Goal: Information Seeking & Learning: Understand process/instructions

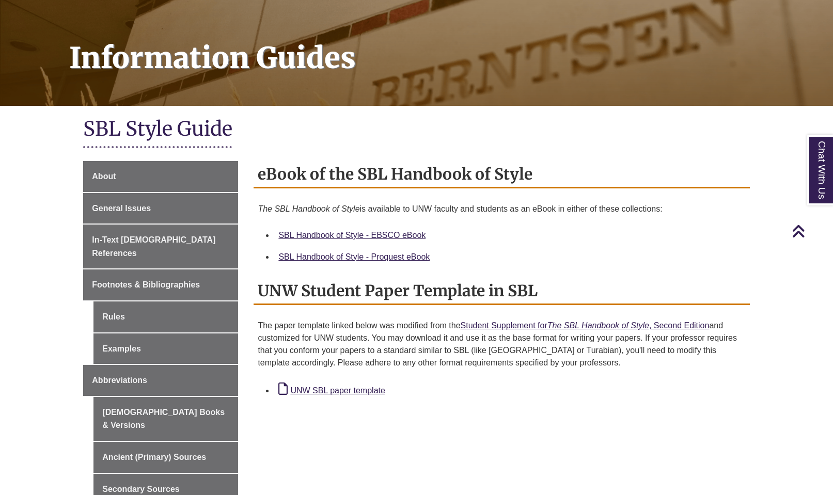
scroll to position [121, 0]
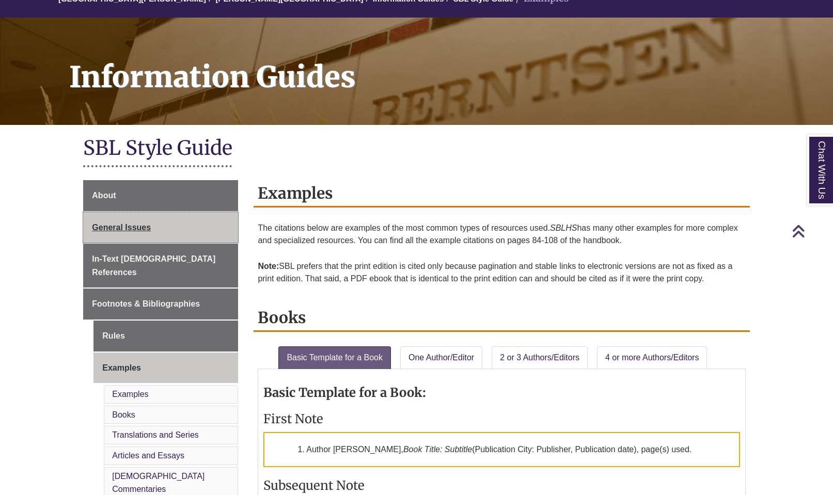
scroll to position [107, 0]
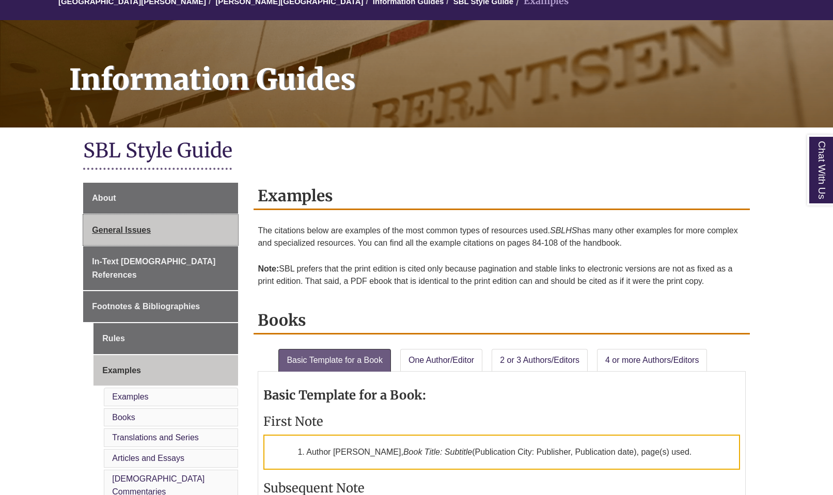
click at [138, 228] on span "General Issues" at bounding box center [121, 230] width 59 height 9
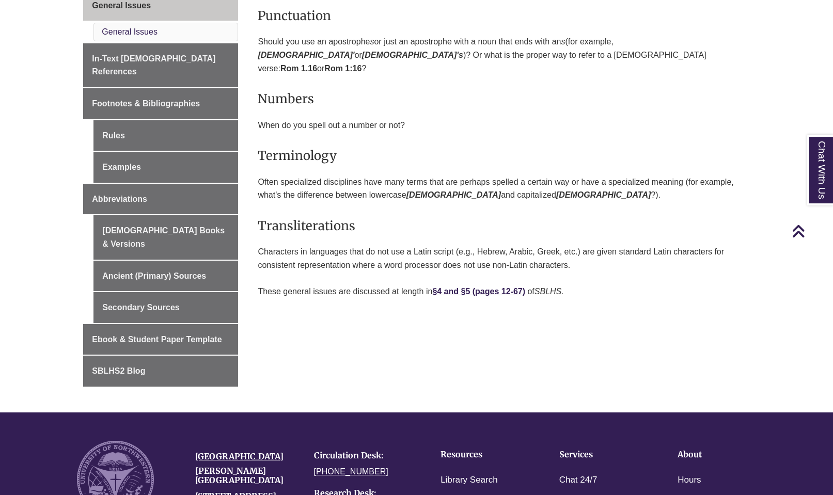
scroll to position [336, 0]
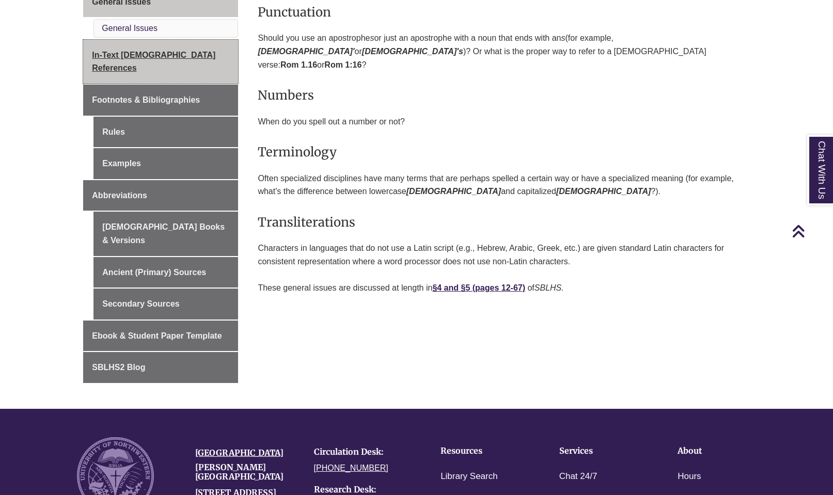
click at [169, 58] on span "In-Text [DEMOGRAPHIC_DATA] References" at bounding box center [153, 62] width 123 height 22
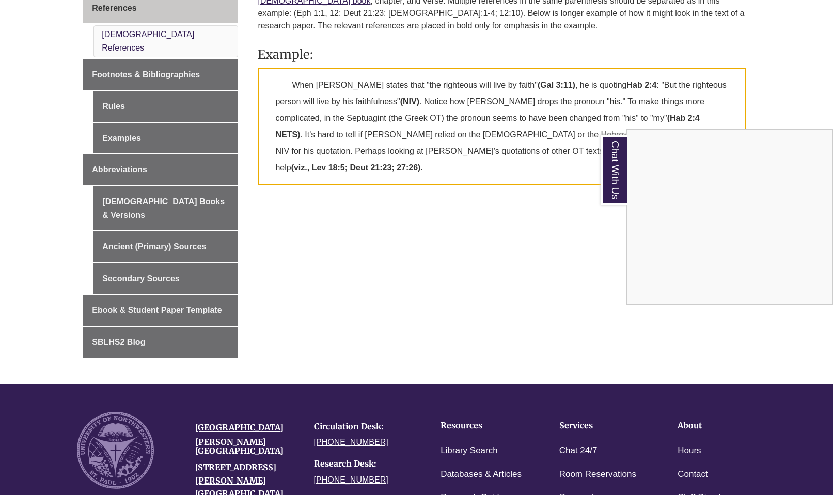
scroll to position [374, 0]
click at [603, 254] on div "About General Issues In-Text Biblical References Biblical References Footnotes …" at bounding box center [416, 150] width 682 height 468
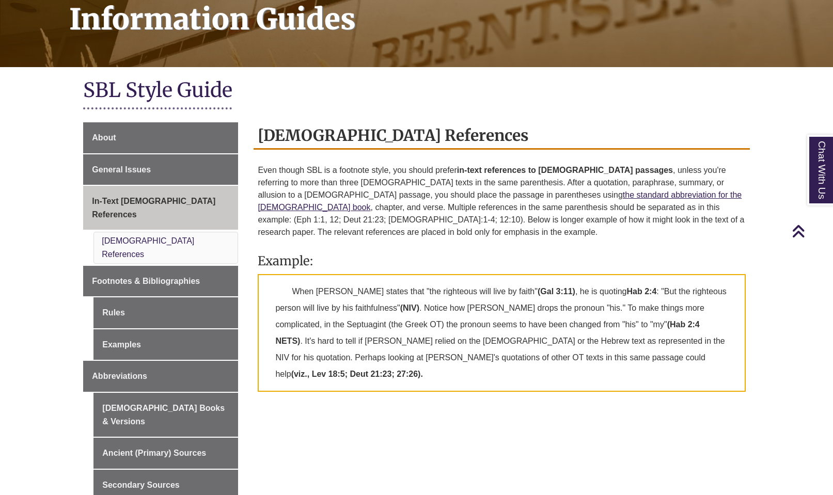
scroll to position [166, 0]
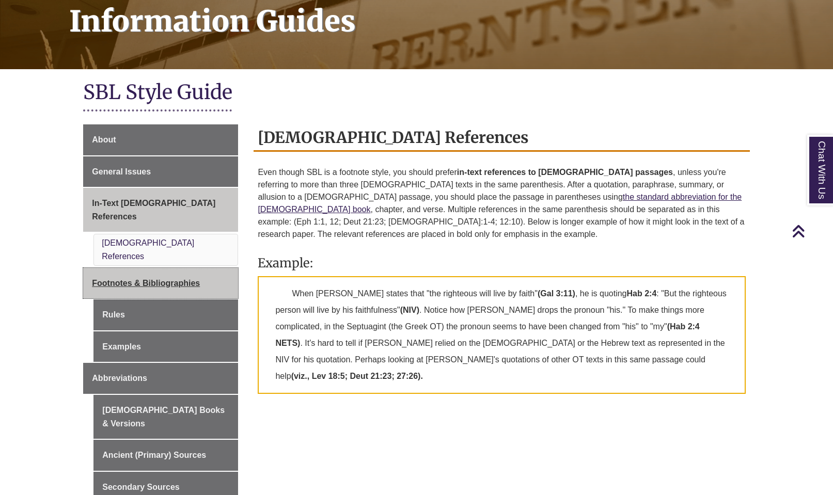
click at [204, 268] on link "Footnotes & Bibliographies" at bounding box center [160, 283] width 155 height 31
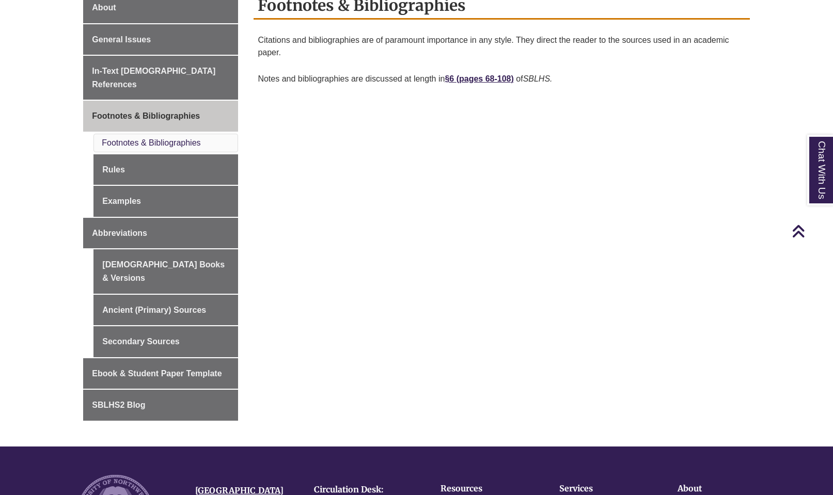
scroll to position [300, 0]
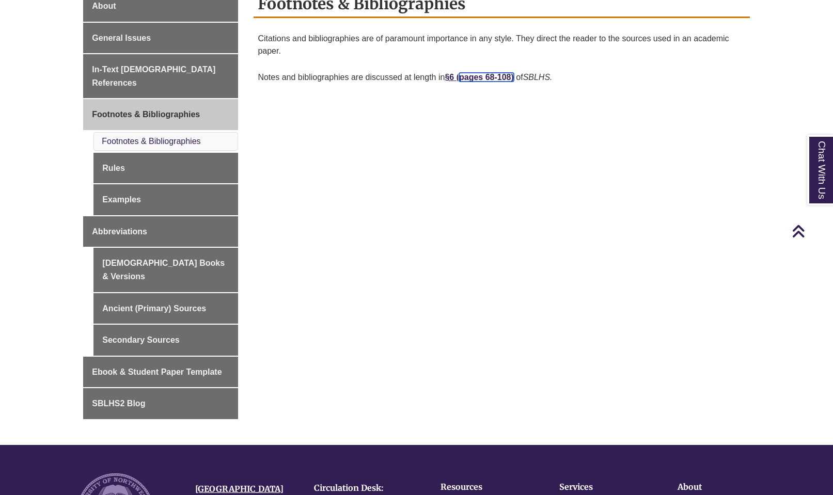
click at [471, 75] on link "pages 68-108)" at bounding box center [486, 77] width 55 height 9
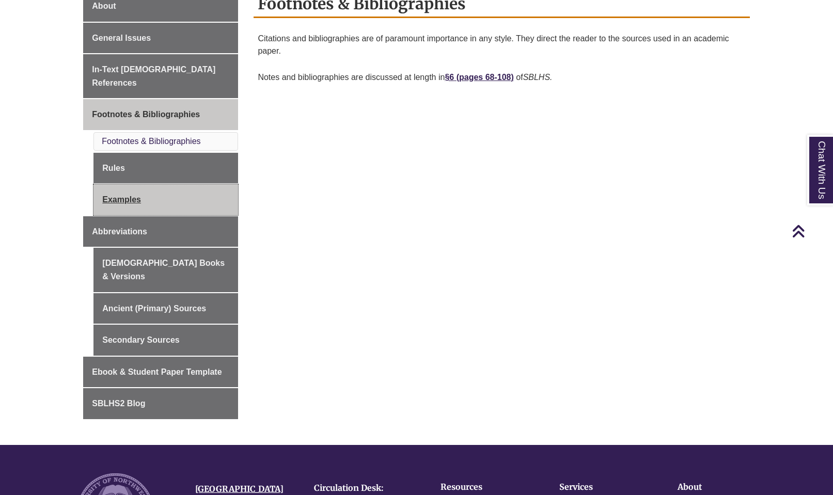
click at [132, 186] on link "Examples" at bounding box center [165, 199] width 145 height 31
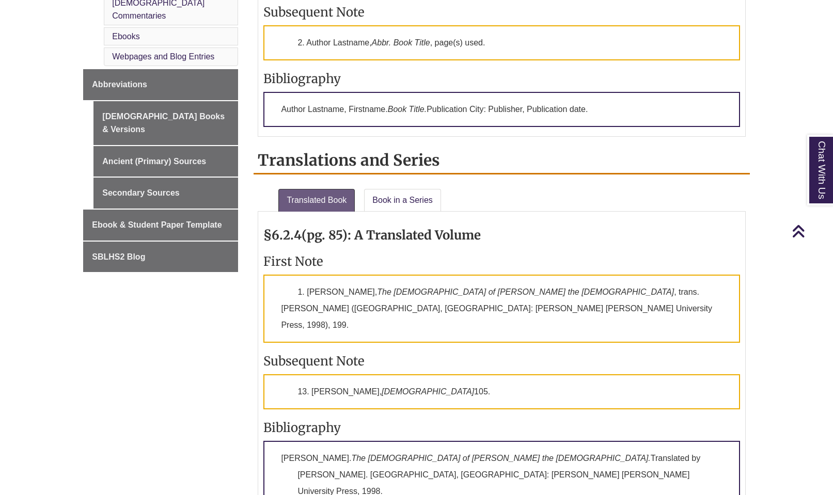
scroll to position [619, 0]
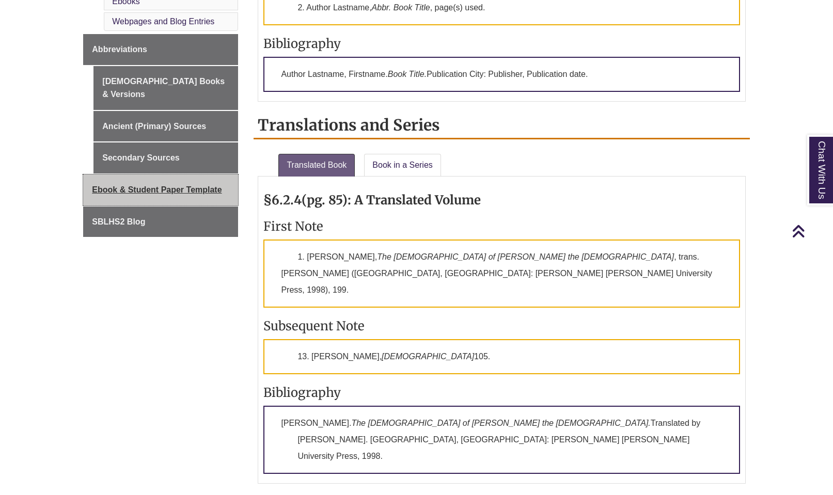
click at [180, 185] on span "Ebook & Student Paper Template" at bounding box center [157, 189] width 130 height 9
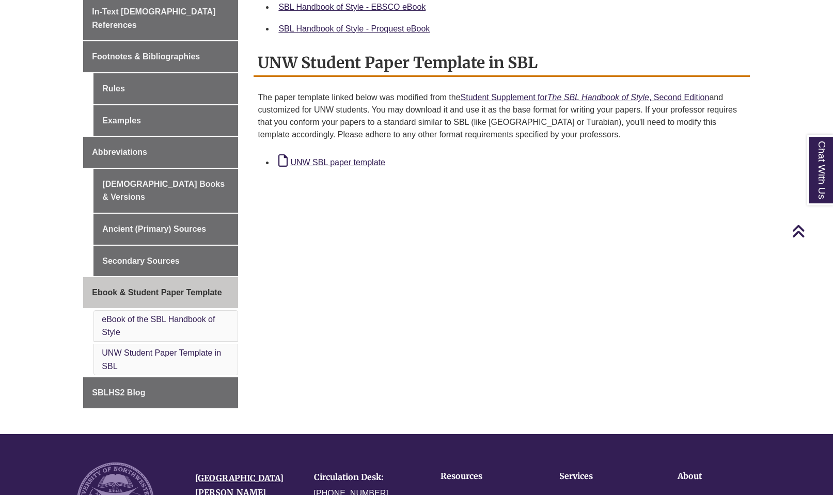
scroll to position [360, 0]
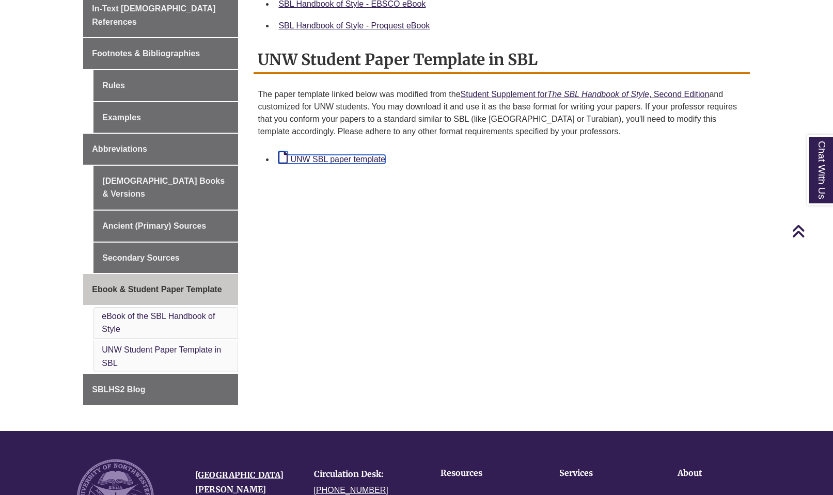
click at [320, 155] on link "UNW SBL paper template" at bounding box center [331, 159] width 106 height 9
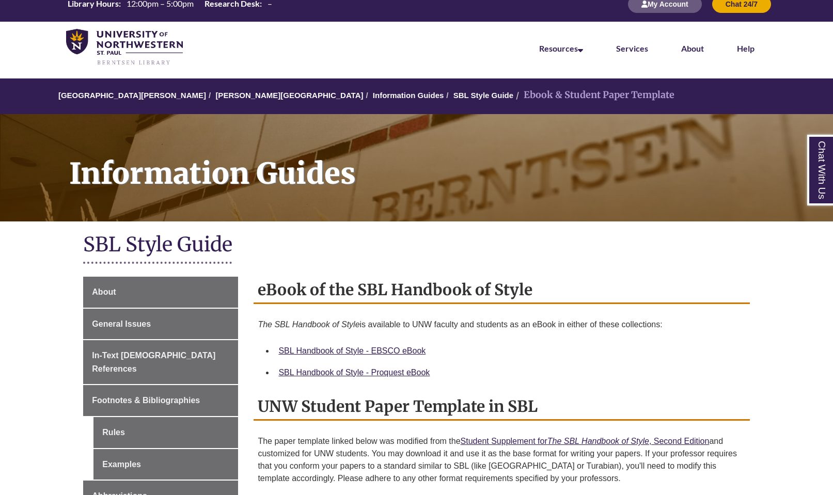
scroll to position [0, 0]
